Goal: Complete application form: Complete application form

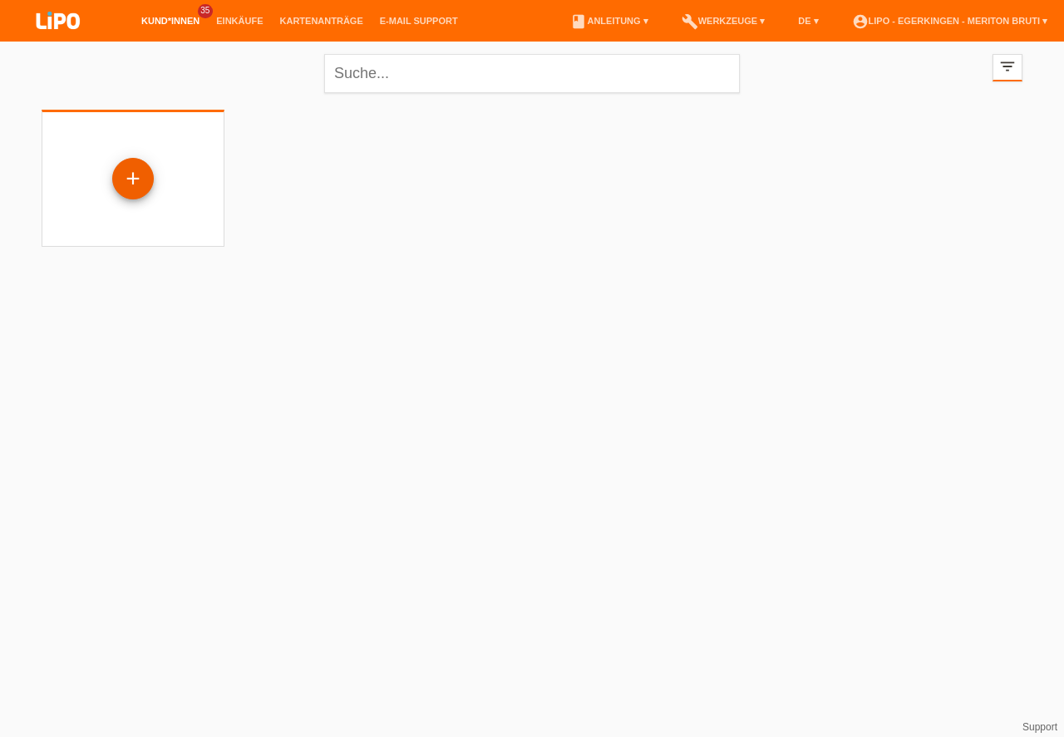
click at [132, 186] on div "+" at bounding box center [133, 179] width 40 height 28
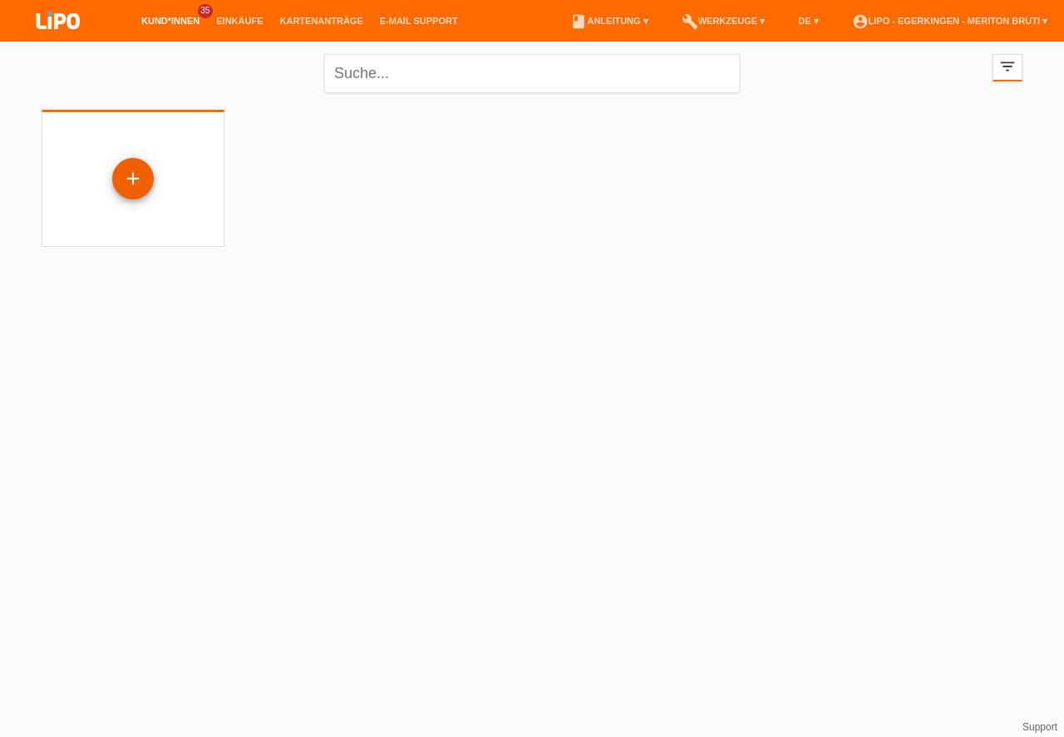
click at [132, 186] on div "+" at bounding box center [133, 179] width 40 height 28
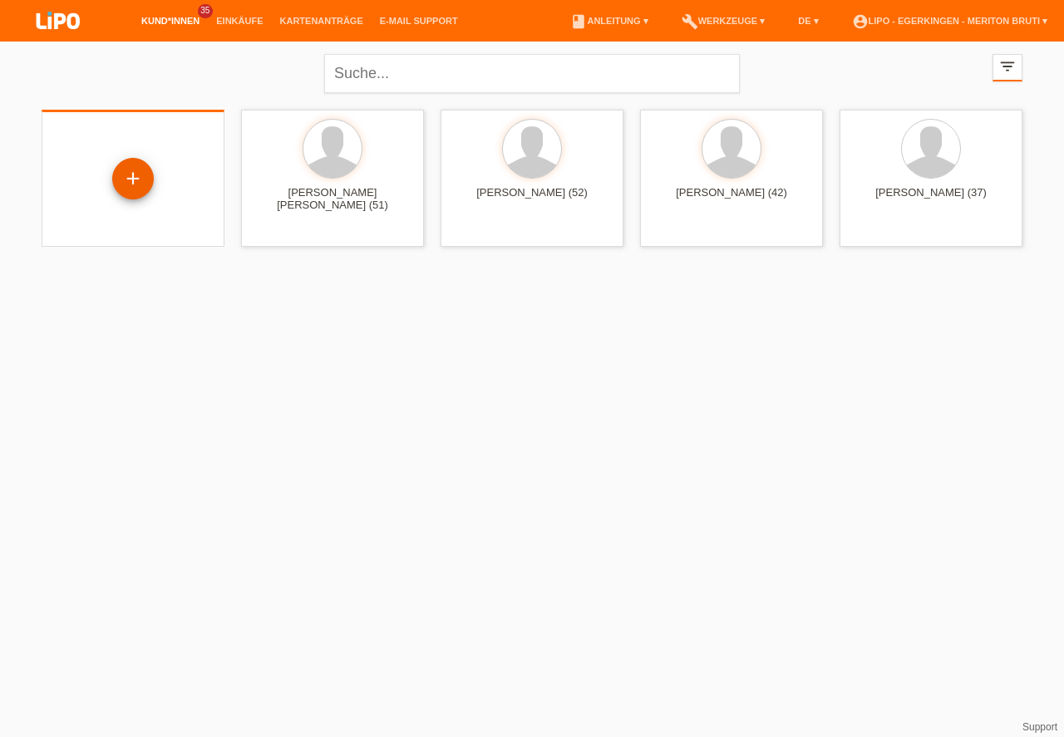
click at [135, 159] on div "+" at bounding box center [133, 179] width 42 height 42
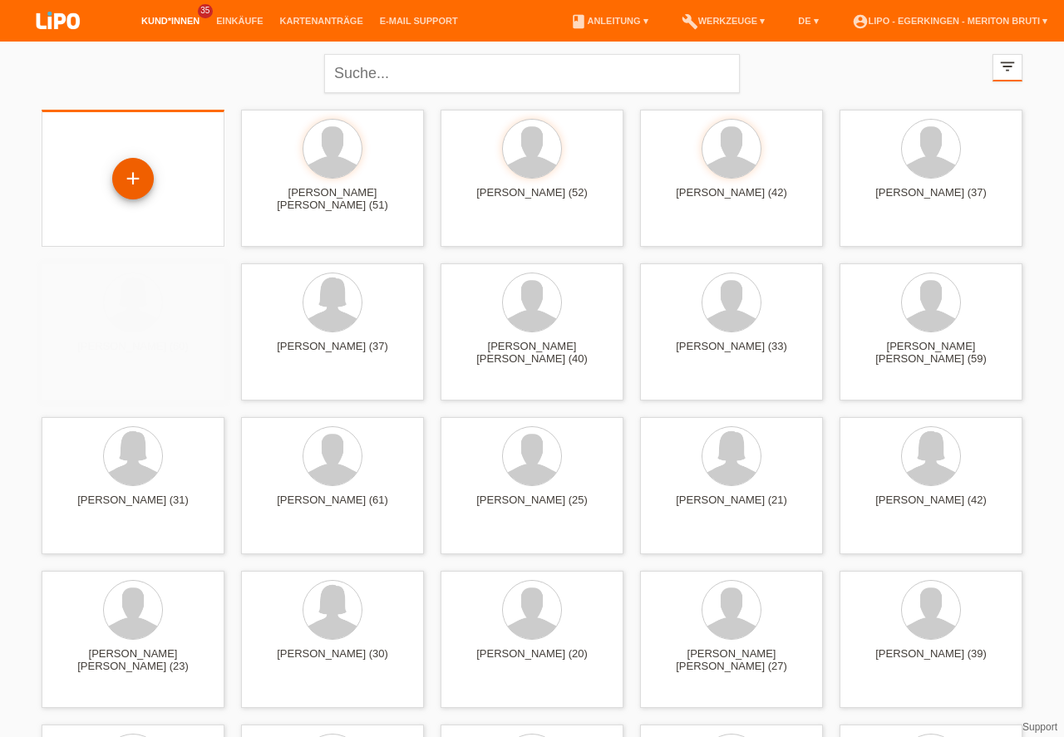
click at [132, 167] on div "+" at bounding box center [133, 179] width 40 height 28
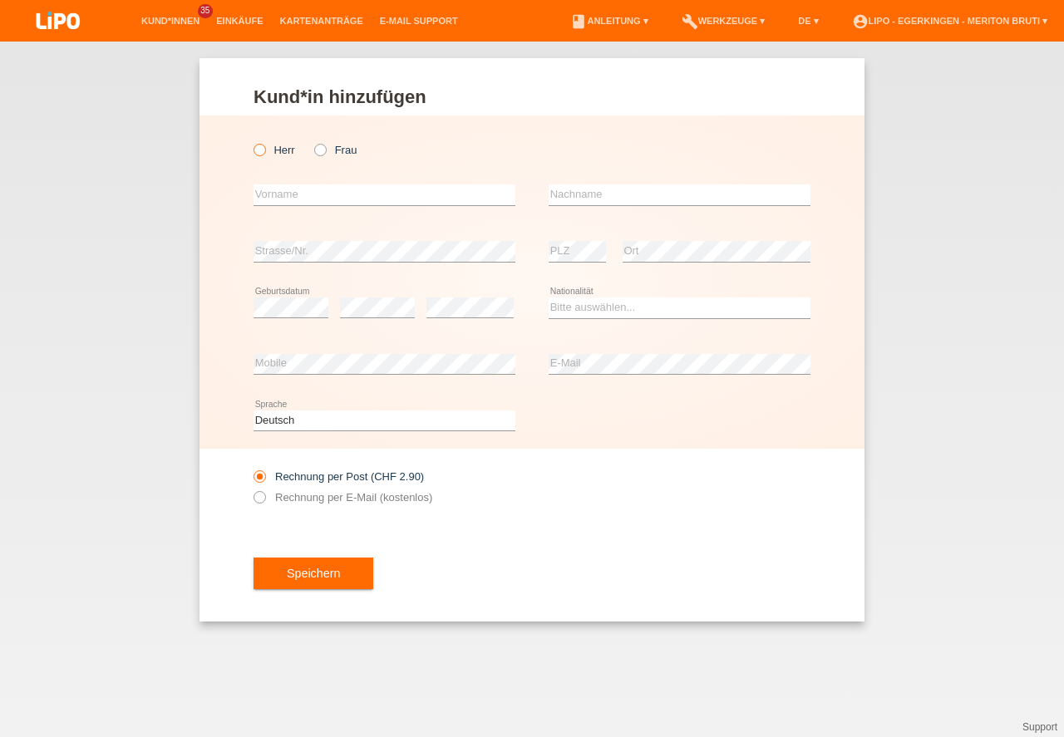
click at [269, 155] on label "Herr" at bounding box center [274, 150] width 42 height 12
click at [264, 155] on input "Herr" at bounding box center [258, 149] width 11 height 11
radio input "true"
click at [283, 190] on input "text" at bounding box center [384, 194] width 262 height 21
type input "[PERSON_NAME]"
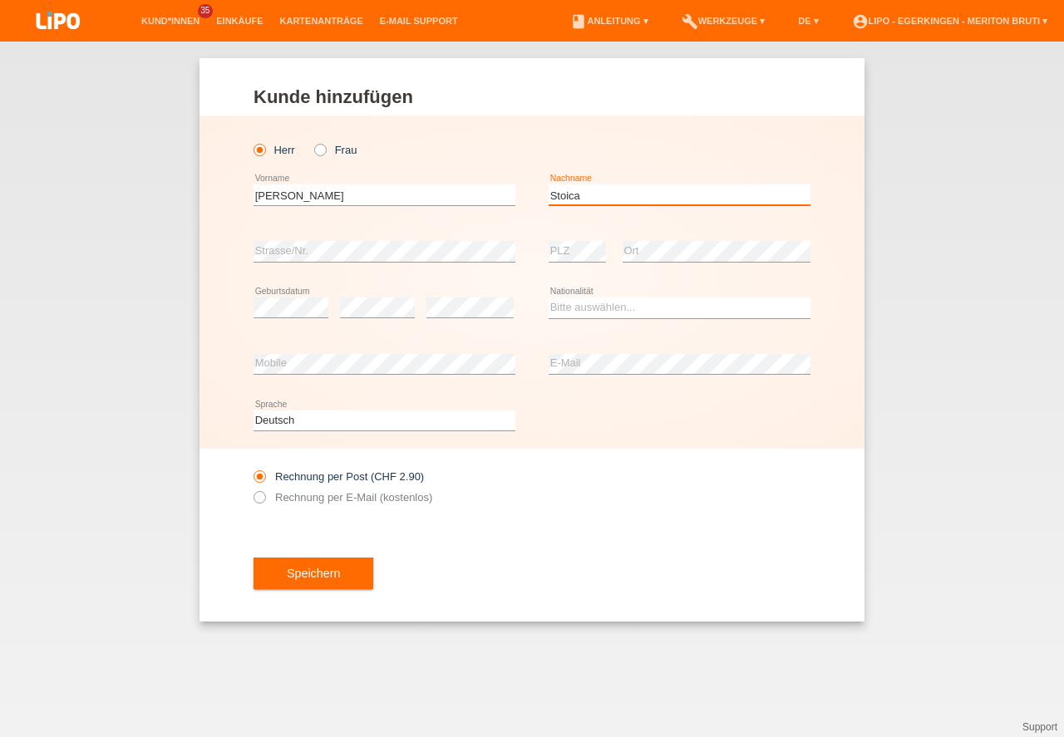
type input "Stoica"
click at [636, 317] on select "Bitte auswählen... Schweiz Deutschland Liechtenstein Österreich ------------ Af…" at bounding box center [679, 307] width 262 height 20
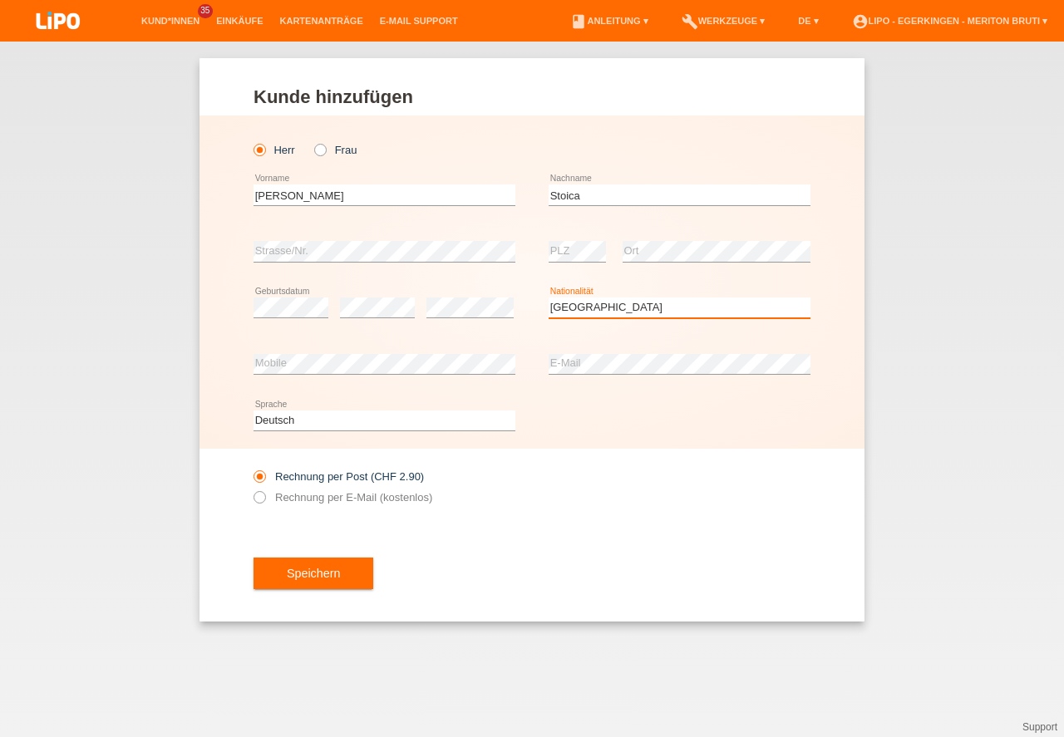
select select "RO"
click at [0, 0] on option "Rumänien" at bounding box center [0, 0] width 0 height 0
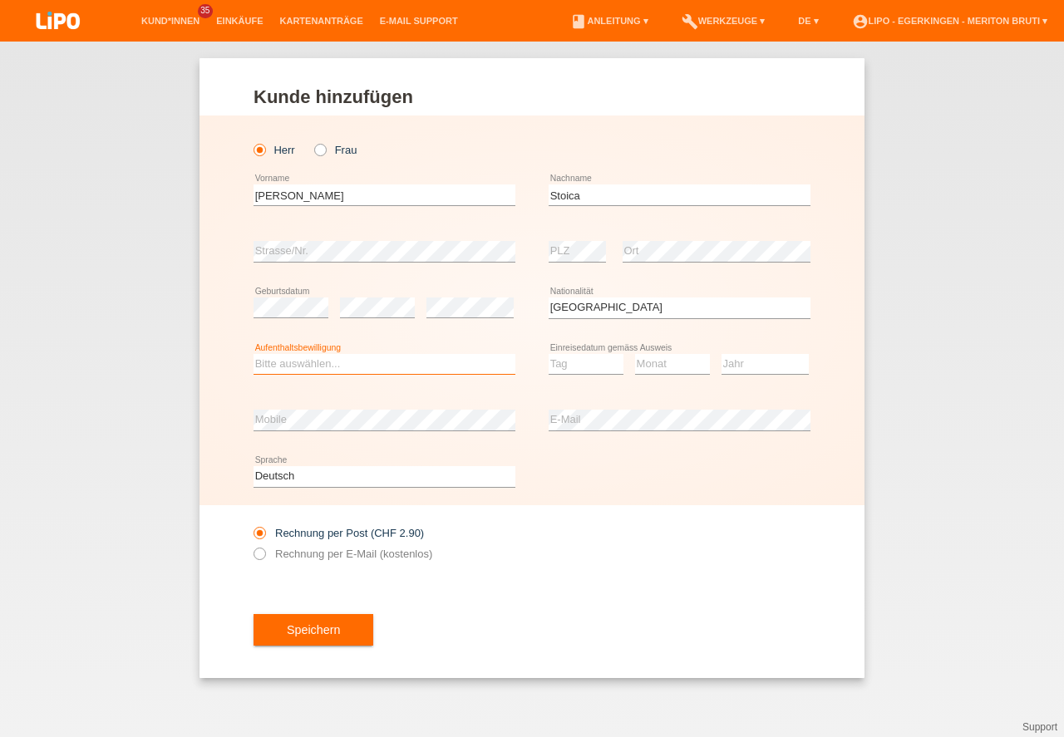
click at [413, 369] on select "Bitte auswählen... C B B - Flüchtlingsstatus Andere" at bounding box center [384, 364] width 262 height 20
select select "B"
click at [0, 0] on option "B" at bounding box center [0, 0] width 0 height 0
click at [595, 371] on select "Tag 01 02 03 04 05 06 07 08 09 10 11" at bounding box center [585, 364] width 75 height 20
click at [592, 369] on select "Tag 01 02 03 04 05 06 07 08 09 10 11" at bounding box center [585, 364] width 75 height 20
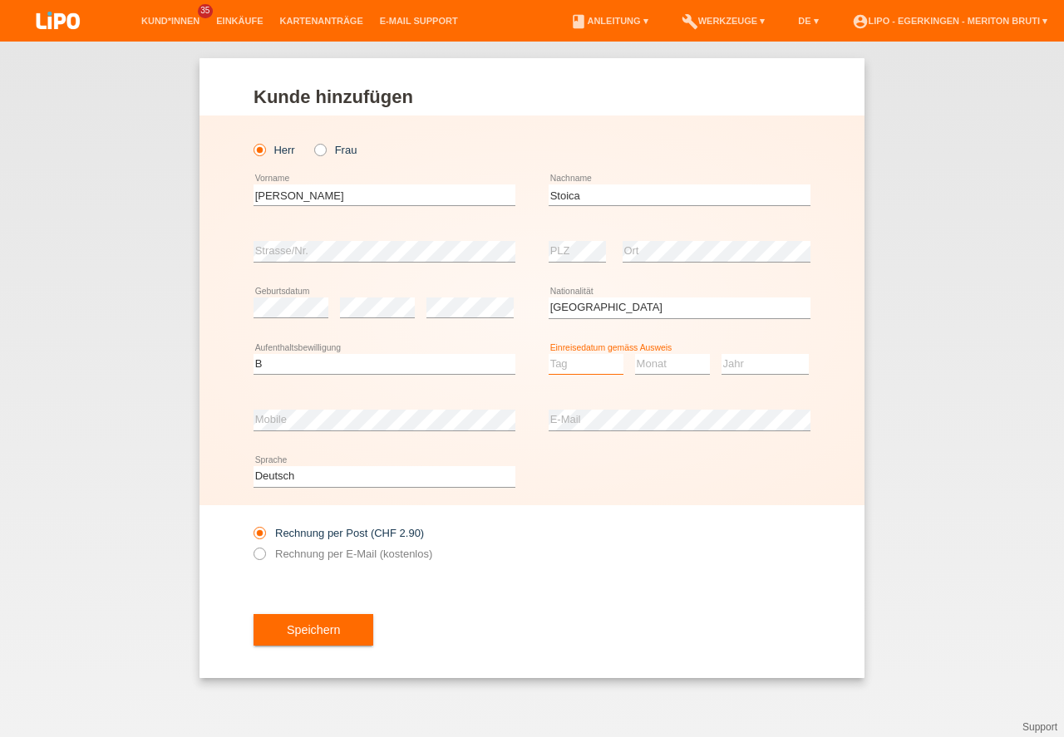
drag, startPoint x: 566, startPoint y: 634, endPoint x: 593, endPoint y: 565, distance: 74.2
select select "24"
click at [0, 0] on option "24" at bounding box center [0, 0] width 0 height 0
click at [675, 356] on select "Monat 01 02 03 04 05 06 07 08 09 10 11" at bounding box center [672, 364] width 75 height 20
select select "09"
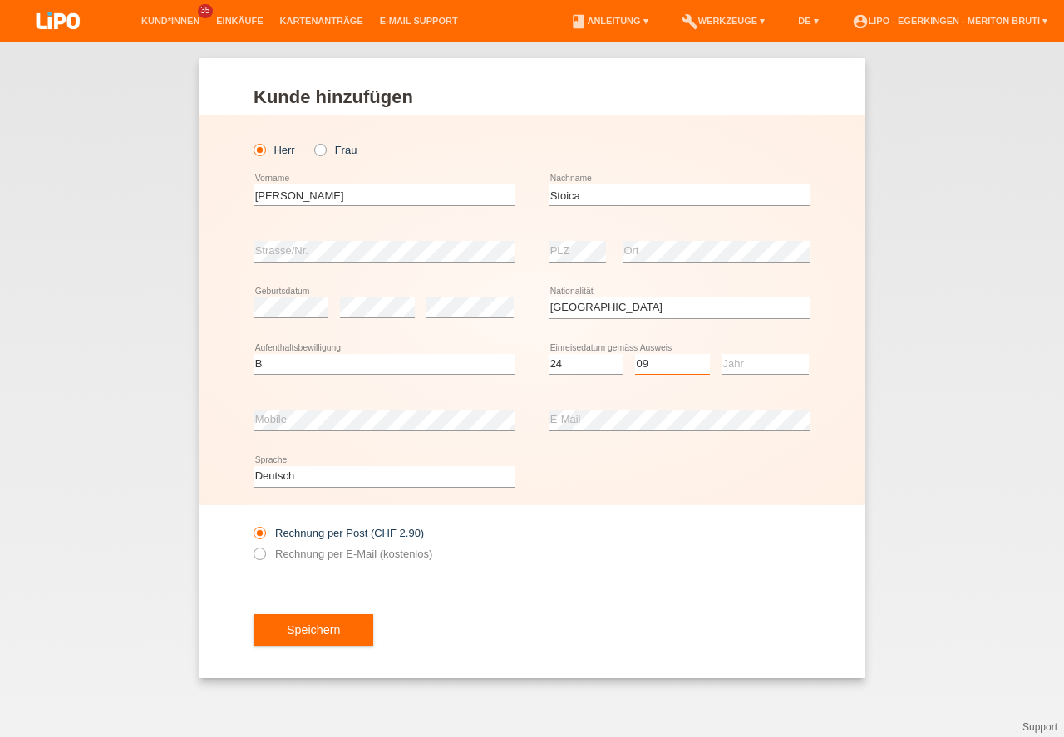
click at [0, 0] on option "09" at bounding box center [0, 0] width 0 height 0
click at [774, 357] on select "Jahr 2025 2024 2023 2022 2021 2020 2019 2018 2017 2016 2015 2014 2013 2012 2011…" at bounding box center [764, 364] width 87 height 20
select select "2021"
click at [0, 0] on option "2021" at bounding box center [0, 0] width 0 height 0
click at [271, 555] on label "Rechnung per E-Mail (kostenlos)" at bounding box center [342, 554] width 179 height 12
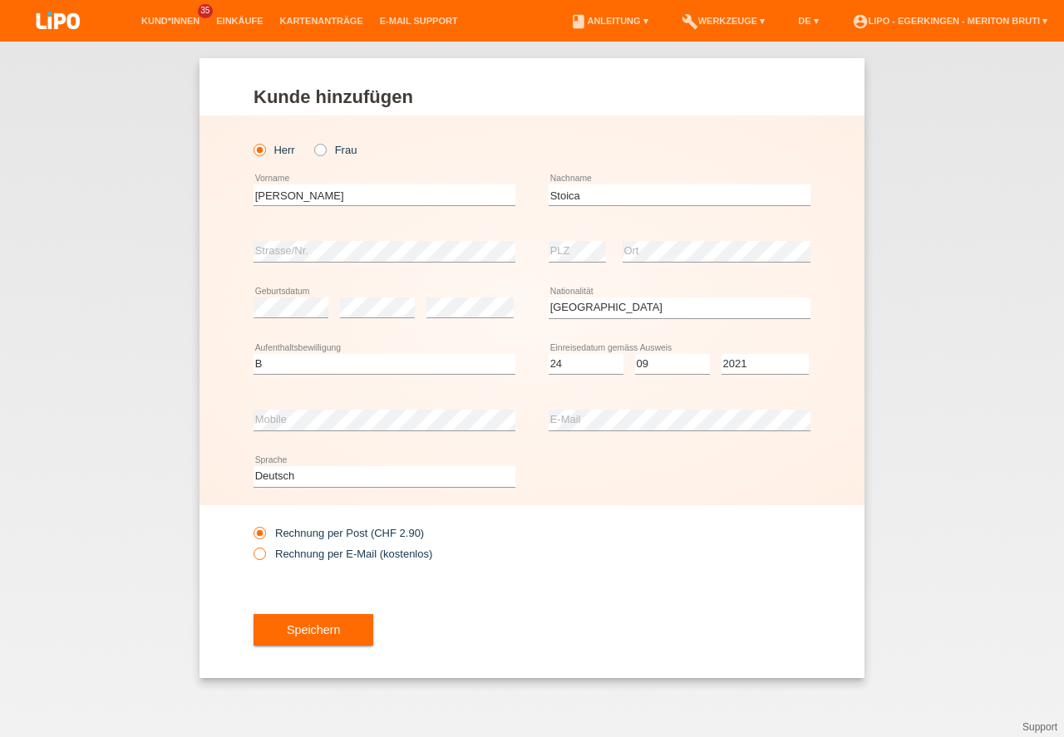
click at [264, 555] on input "Rechnung per E-Mail (kostenlos)" at bounding box center [258, 558] width 11 height 21
radio input "true"
click at [340, 623] on button "Speichern" at bounding box center [313, 630] width 120 height 32
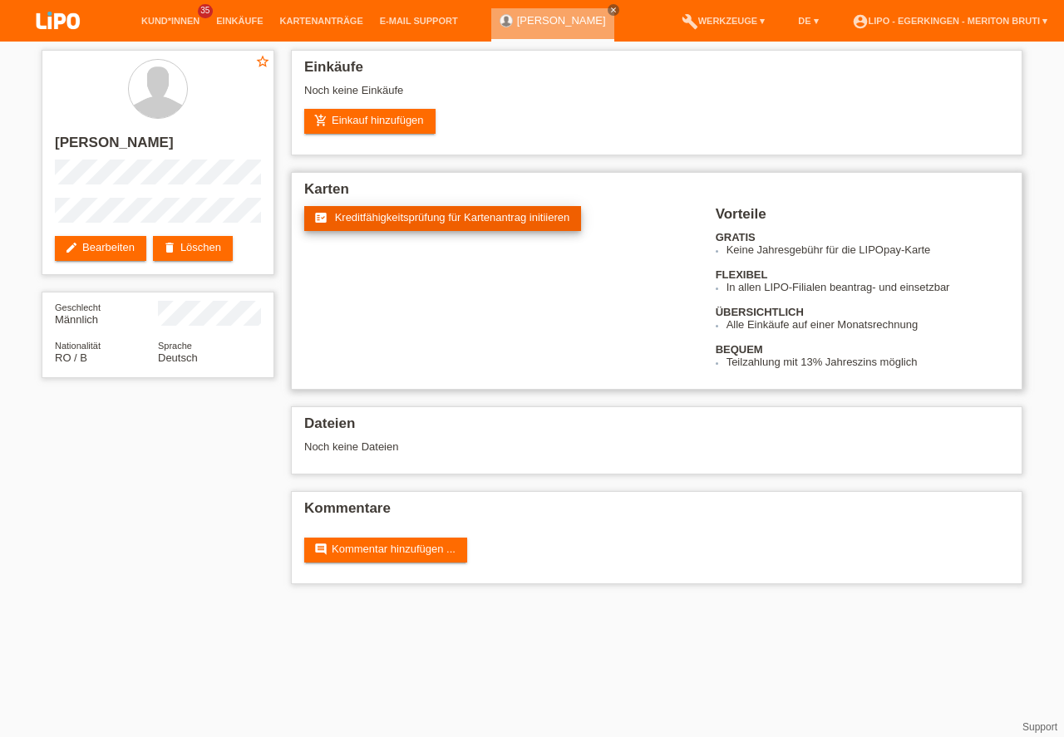
click at [417, 217] on span "Kreditfähigkeitsprüfung für Kartenantrag initiieren" at bounding box center [452, 217] width 235 height 12
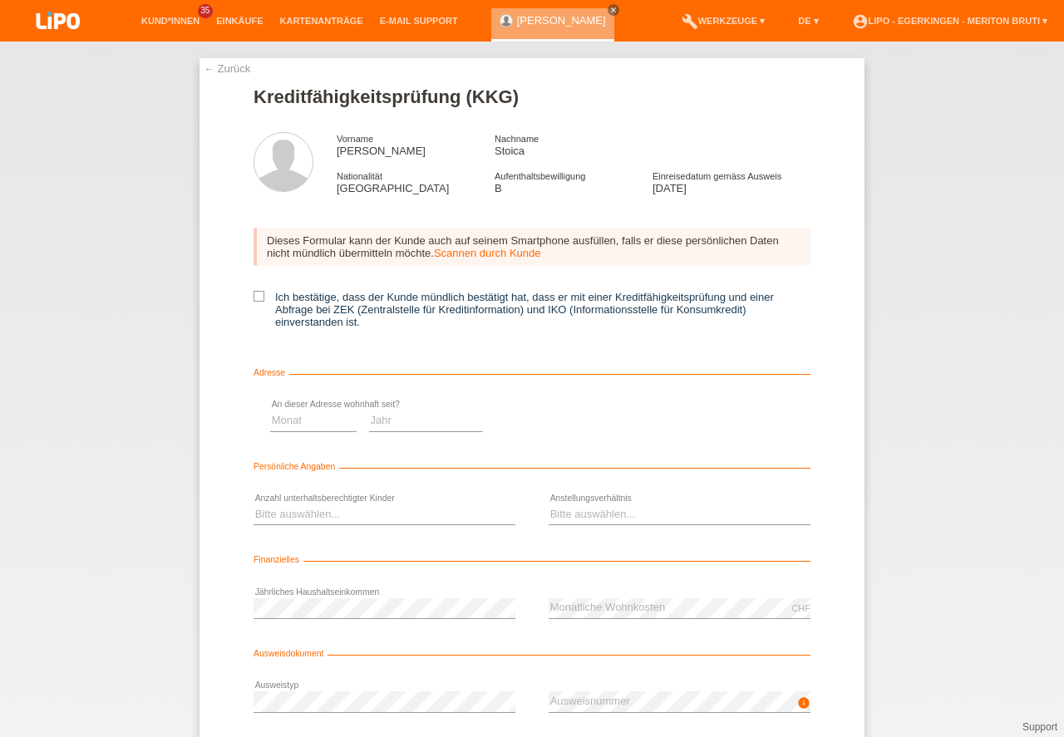
click at [262, 297] on input "Ich bestätige, dass der Kunde mündlich bestätigt hat, dass er mit einer Kreditf…" at bounding box center [258, 296] width 11 height 11
checkbox input "true"
click at [570, 423] on select "Monat 01 02 03 04 05 06 07 08 09 10" at bounding box center [591, 420] width 86 height 20
select select "05"
click at [0, 0] on option "05" at bounding box center [0, 0] width 0 height 0
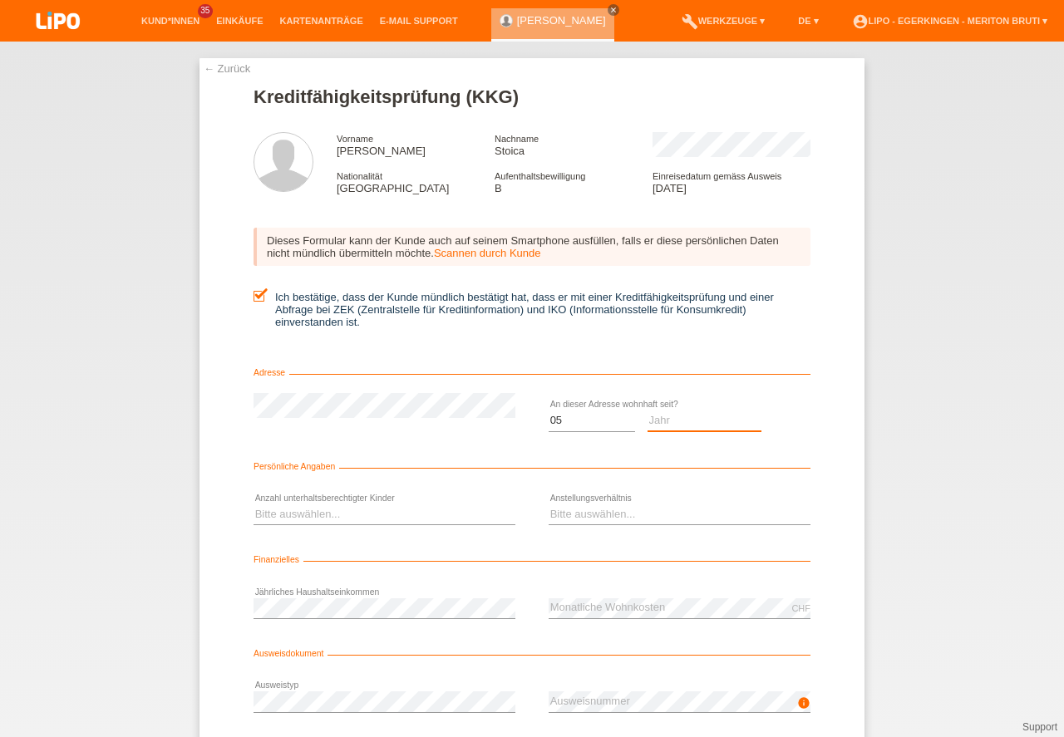
click at [659, 418] on select "Jahr 2025 2024 2023 2022 2021 2020 2019 2018 2017 2016 2015 2014 2013 2012 2011…" at bounding box center [704, 420] width 115 height 20
select select "2021"
click at [0, 0] on option "2021" at bounding box center [0, 0] width 0 height 0
click at [580, 425] on select "Monat 01 02 03 04 05 06 07 08 09 10" at bounding box center [591, 420] width 86 height 20
select select "10"
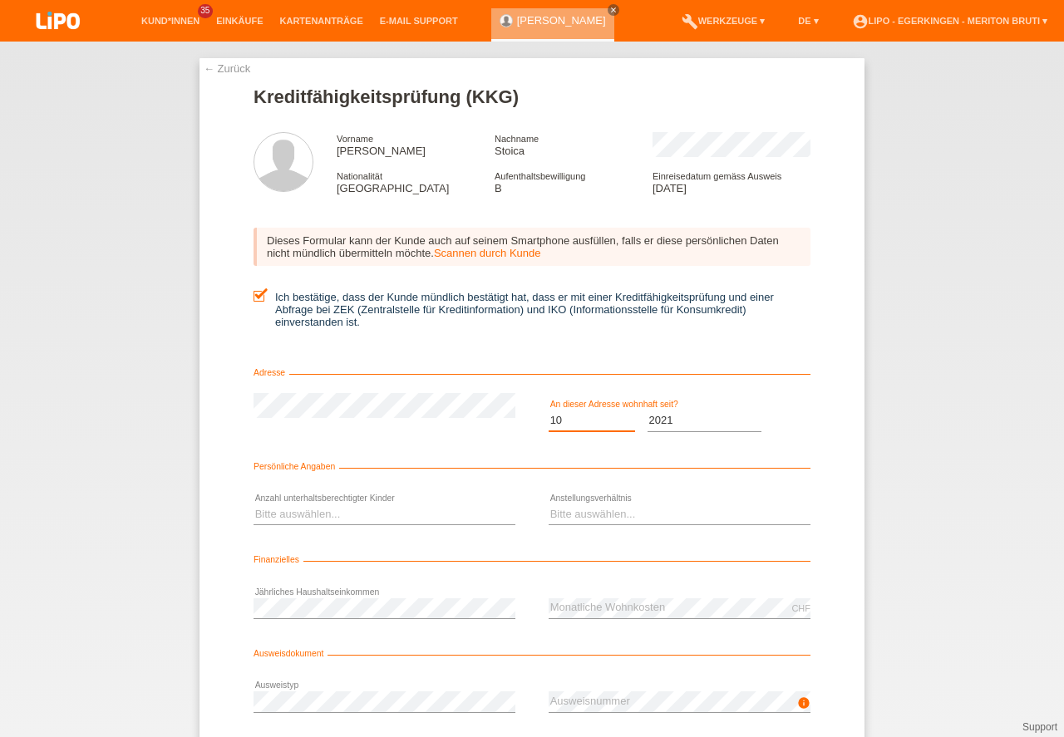
click at [0, 0] on option "10" at bounding box center [0, 0] width 0 height 0
click at [457, 525] on icon at bounding box center [384, 524] width 262 height 1
click at [450, 514] on select "Bitte auswählen... 0 1 2 3 4 5 6 7 8 9" at bounding box center [384, 514] width 262 height 20
select select "1"
click at [0, 0] on option "1" at bounding box center [0, 0] width 0 height 0
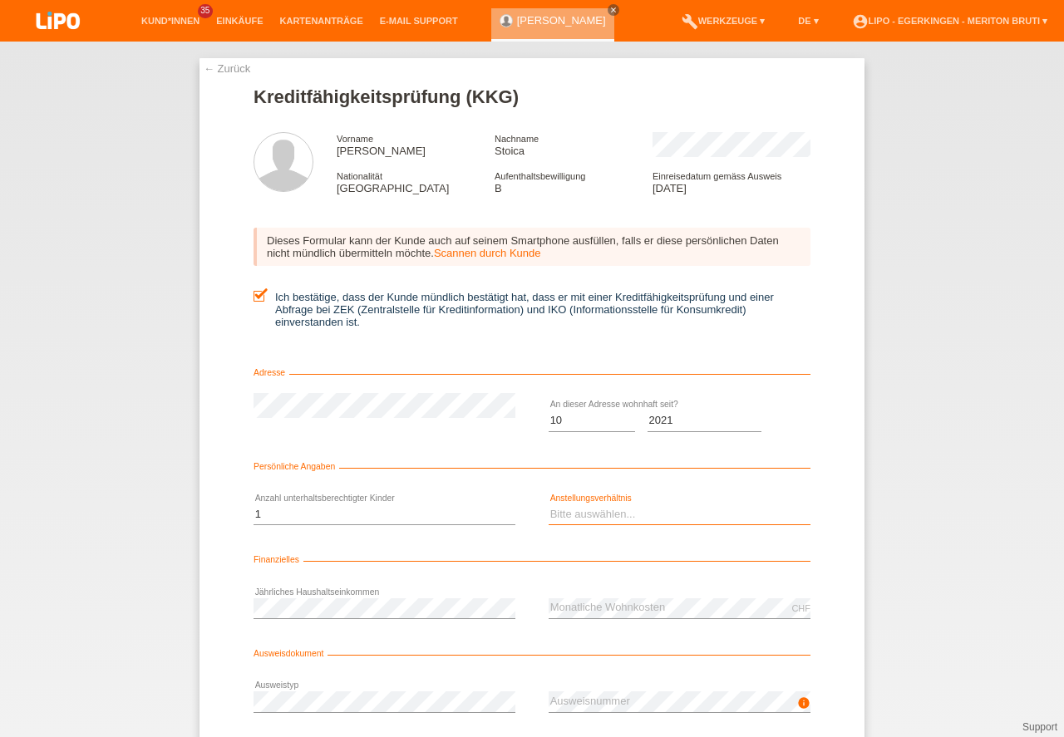
click at [641, 512] on select "Bitte auswählen... Unbefristet Befristet Lehrling/Student Pensioniert Nicht arb…" at bounding box center [679, 514] width 262 height 20
select select "UNLIMITED"
click at [0, 0] on option "Unbefristet" at bounding box center [0, 0] width 0 height 0
click at [384, 717] on div "error Ausweistyp" at bounding box center [384, 702] width 262 height 57
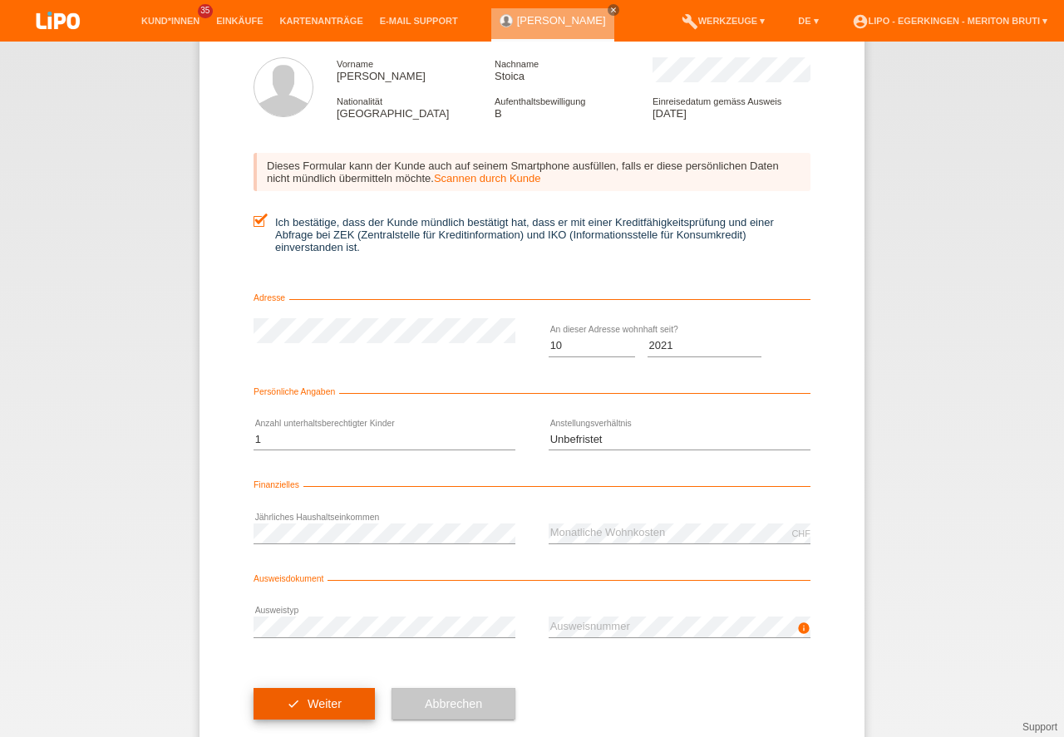
click at [342, 694] on button "check Weiter" at bounding box center [313, 704] width 121 height 32
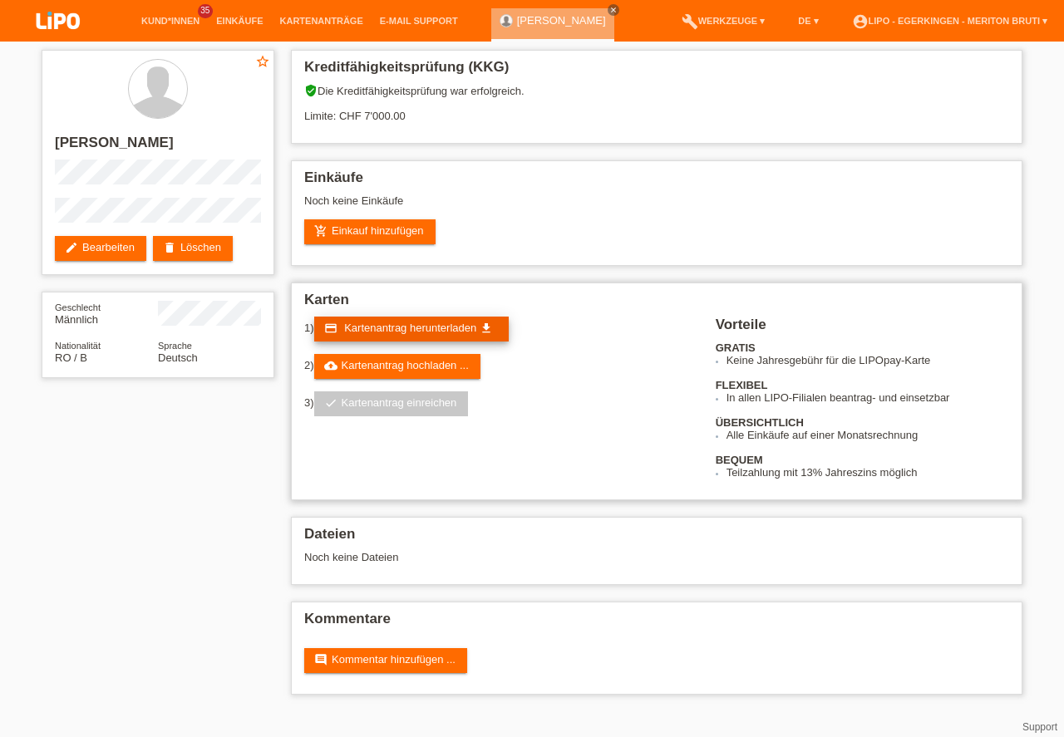
click at [423, 325] on span "Kartenantrag herunterladen" at bounding box center [410, 328] width 132 height 12
click at [594, 160] on div "Einkäufe Noch keine Einkäufe add_shopping_cart Einkauf hinzufügen" at bounding box center [656, 213] width 731 height 106
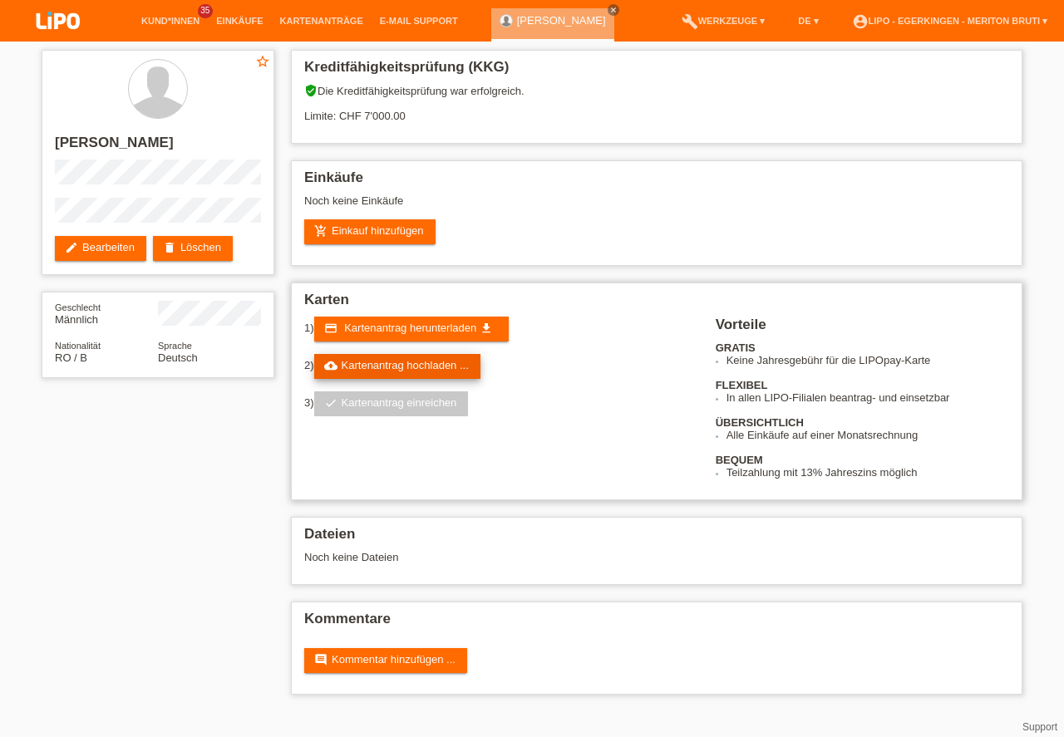
click at [421, 369] on link "cloud_upload Kartenantrag hochladen ..." at bounding box center [397, 366] width 166 height 25
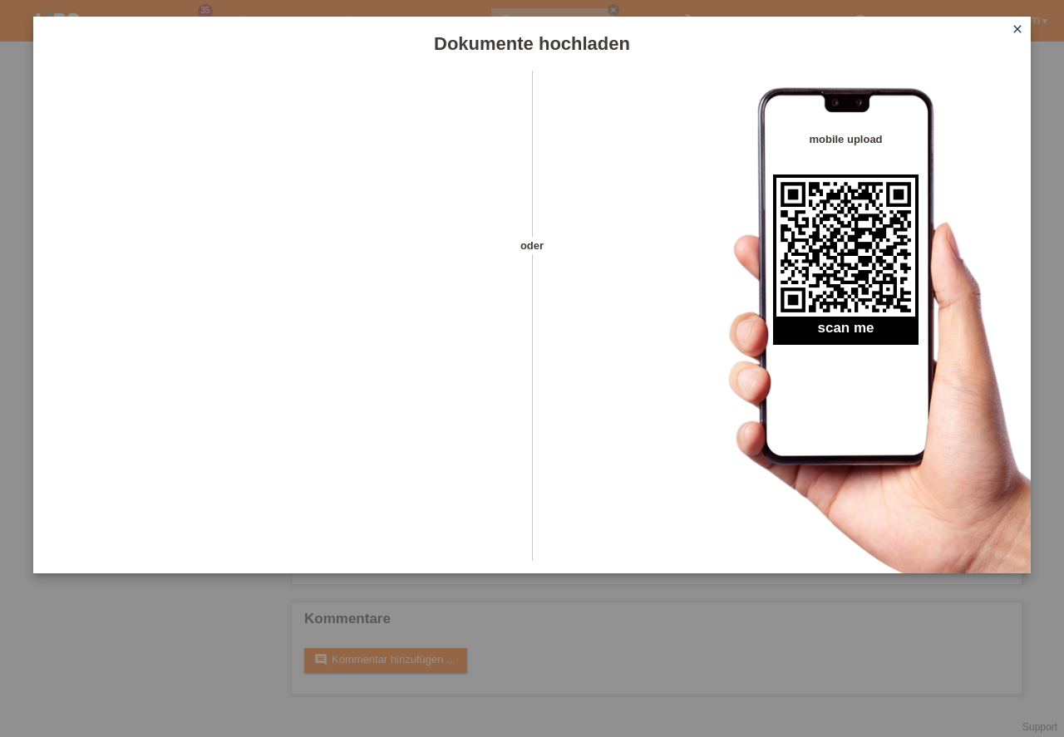
click at [1017, 23] on icon "close" at bounding box center [1016, 28] width 13 height 13
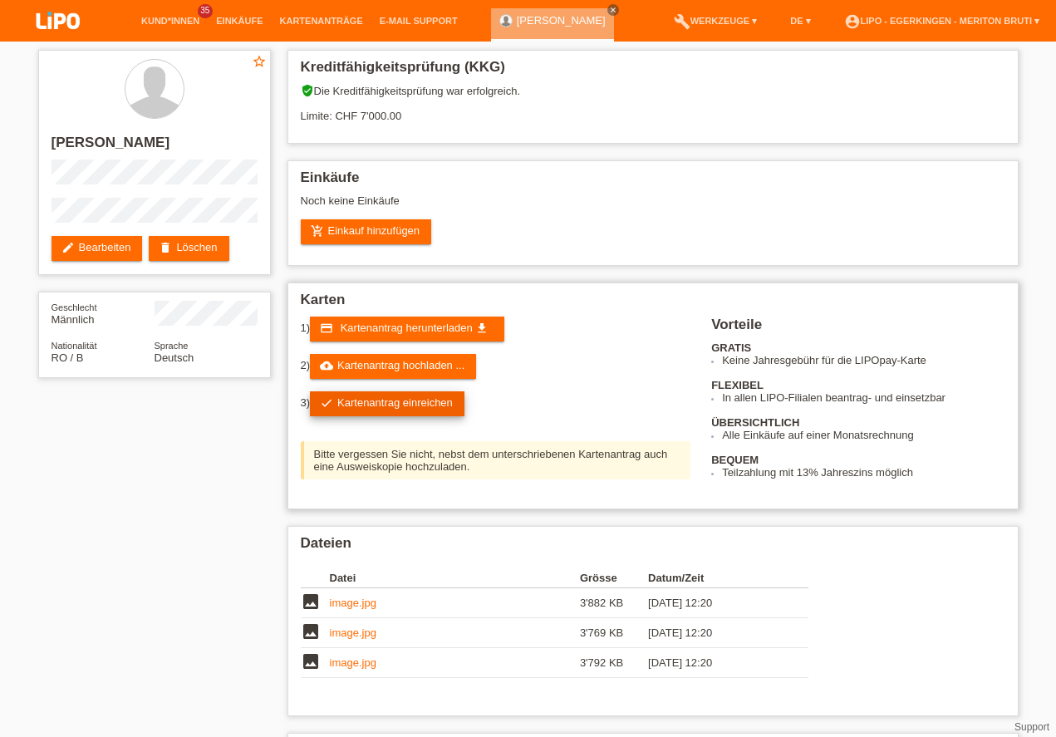
click at [410, 401] on link "check Kartenantrag einreichen" at bounding box center [387, 403] width 155 height 25
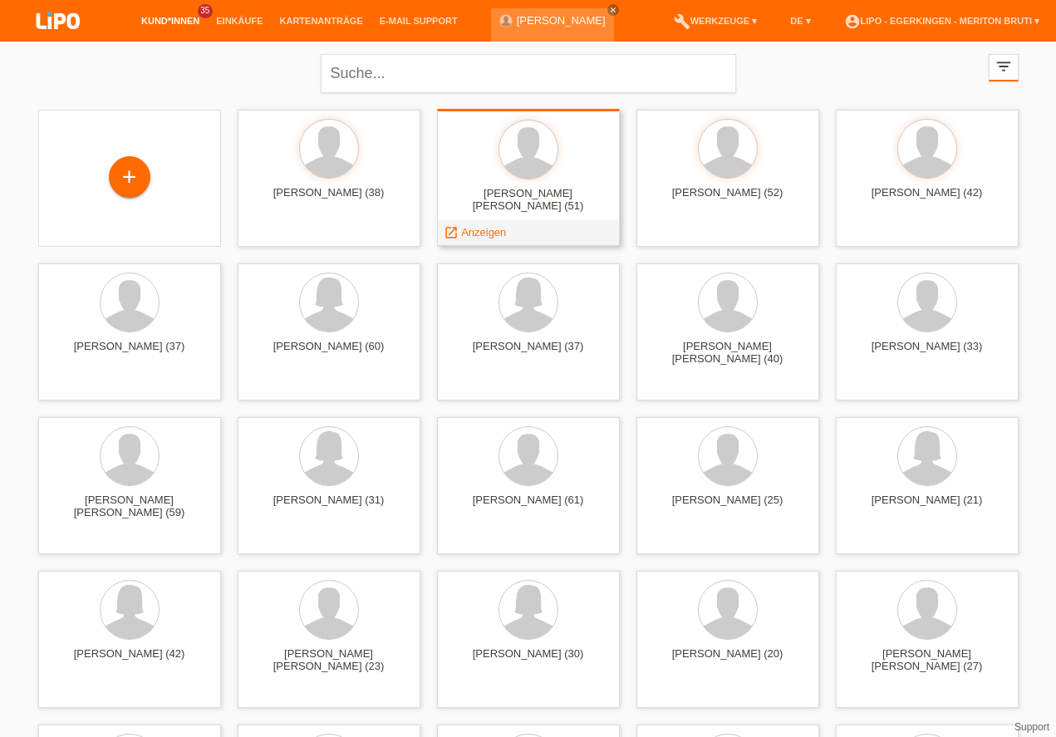
click at [479, 232] on span "Anzeigen" at bounding box center [483, 232] width 45 height 12
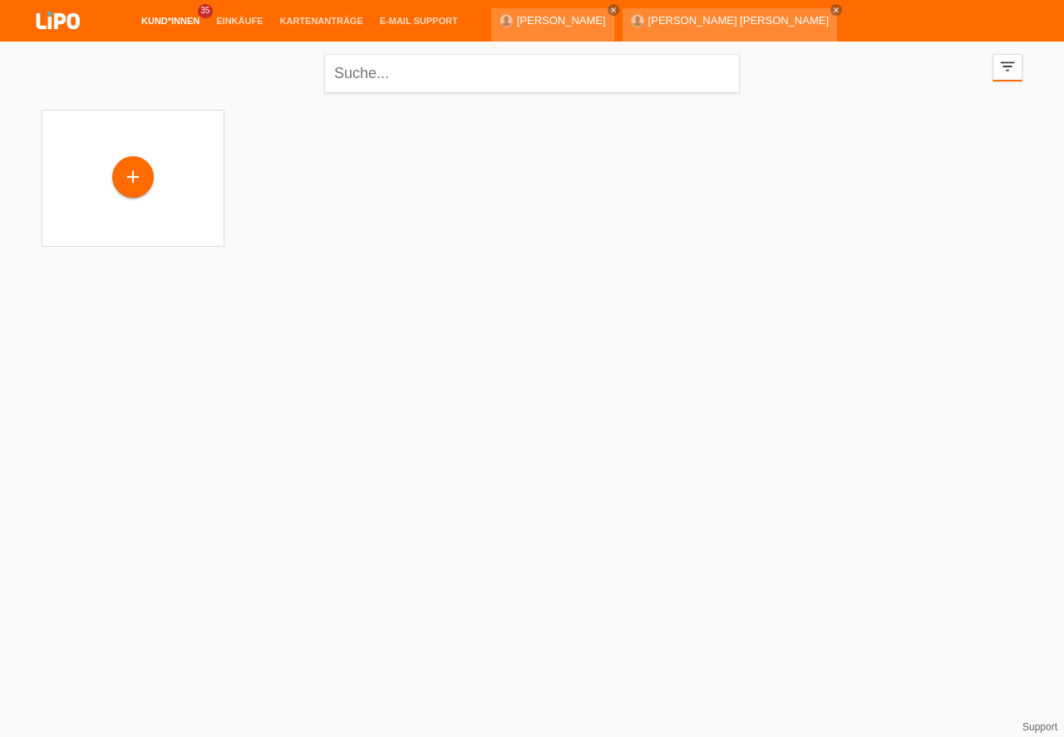
click at [988, 57] on link "account_circle LIPO - Egerkingen - Meriton Bruti ▾" at bounding box center [949, 62] width 212 height 10
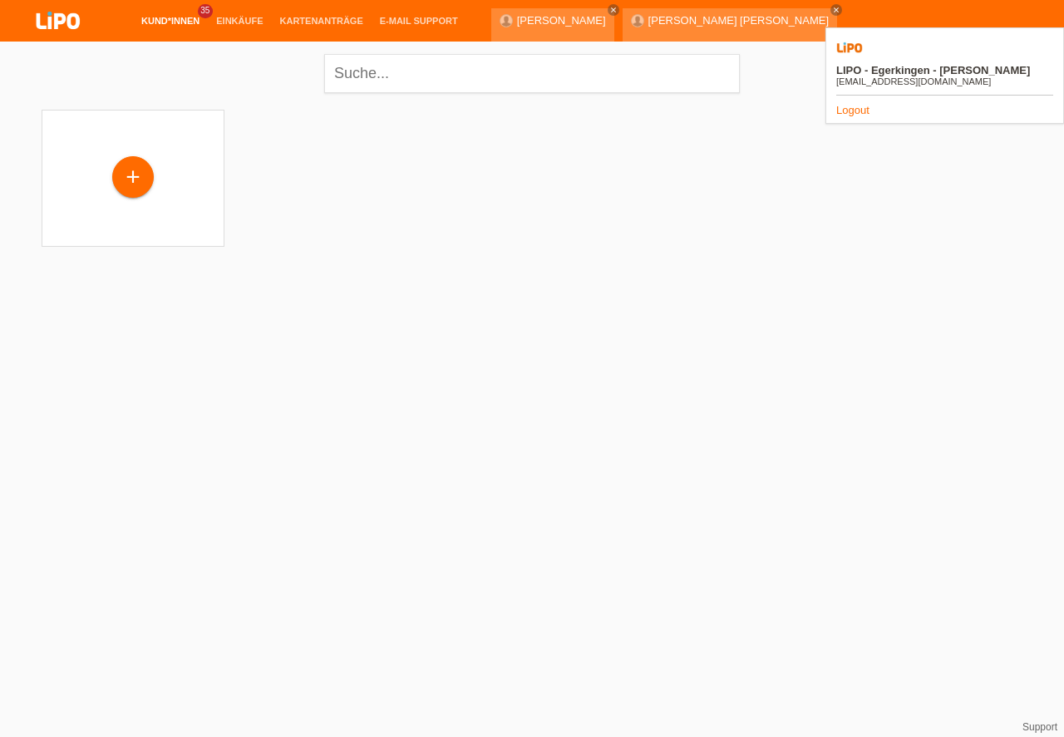
click at [985, 57] on link "account_circle LIPO - Egerkingen - Meriton Bruti ▾" at bounding box center [949, 62] width 212 height 10
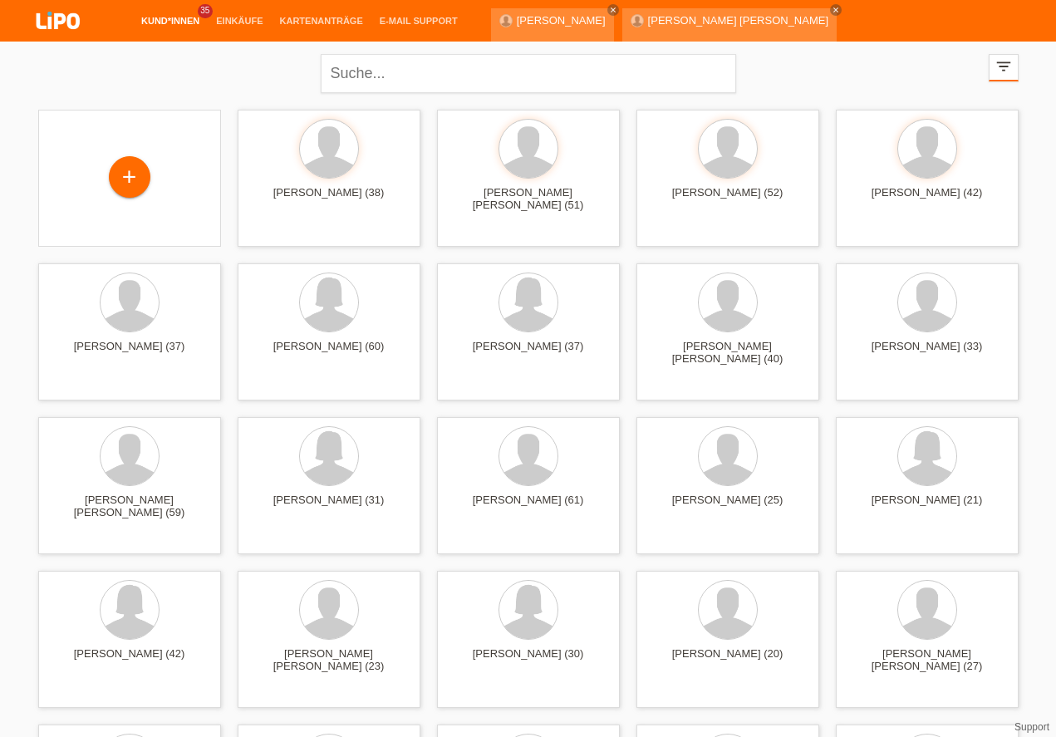
click at [981, 42] on li "account_circle LIPO - Egerkingen - Meriton Bruti ▾" at bounding box center [942, 63] width 212 height 42
click at [980, 57] on link "account_circle LIPO - Egerkingen - Meriton Bruti ▾" at bounding box center [942, 62] width 212 height 10
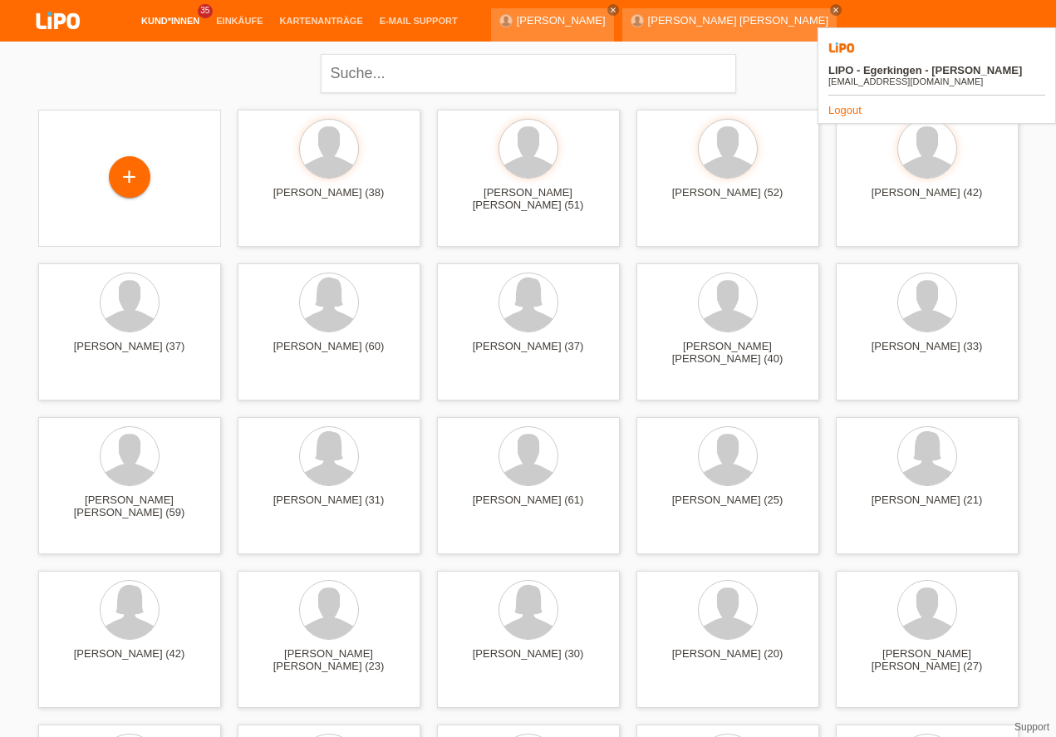
click at [848, 104] on link "Logout" at bounding box center [844, 110] width 33 height 12
